Goal: Consume media (video, audio)

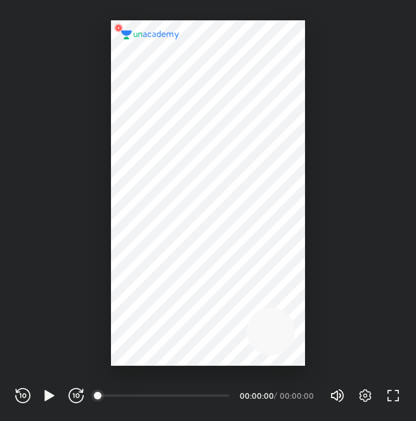
scroll to position [421, 416]
click at [366, 399] on icon "button" at bounding box center [365, 395] width 15 height 15
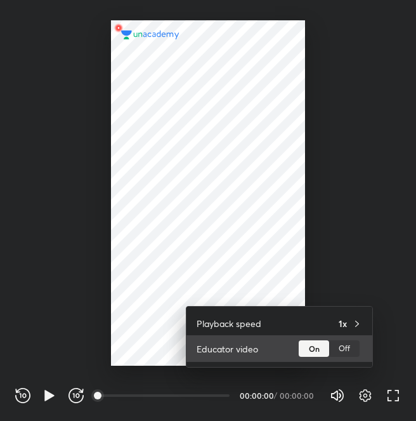
click at [350, 351] on div "Off" at bounding box center [345, 348] width 30 height 17
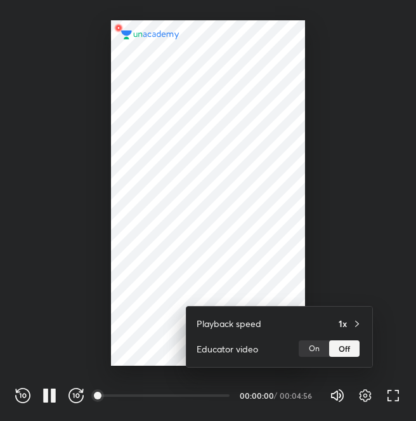
click at [404, 253] on div at bounding box center [208, 210] width 416 height 421
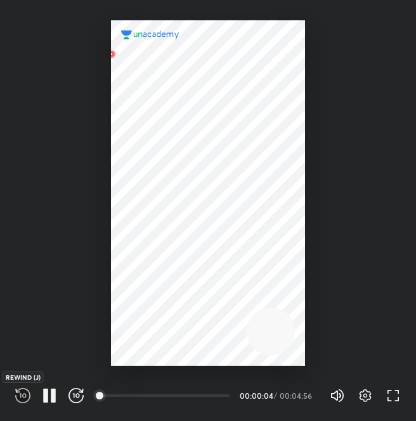
click at [21, 394] on icon "button" at bounding box center [22, 395] width 15 height 15
click at [26, 402] on icon "button" at bounding box center [22, 395] width 15 height 15
click at [25, 402] on icon "button" at bounding box center [22, 395] width 15 height 15
